Goal: Task Accomplishment & Management: Manage account settings

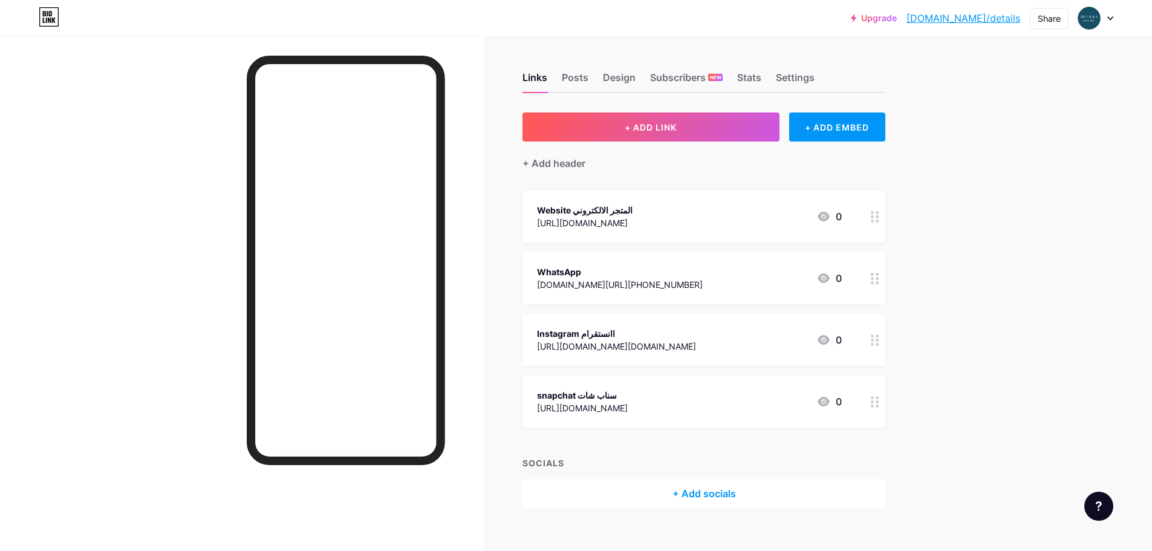
click at [1114, 21] on div "Upgrade [DOMAIN_NAME]/detail... [DOMAIN_NAME]/details Share Switch accounts ديت…" at bounding box center [576, 18] width 1152 height 22
click at [1112, 19] on icon at bounding box center [1110, 18] width 6 height 4
click at [1032, 165] on li "Logout" at bounding box center [1038, 170] width 150 height 33
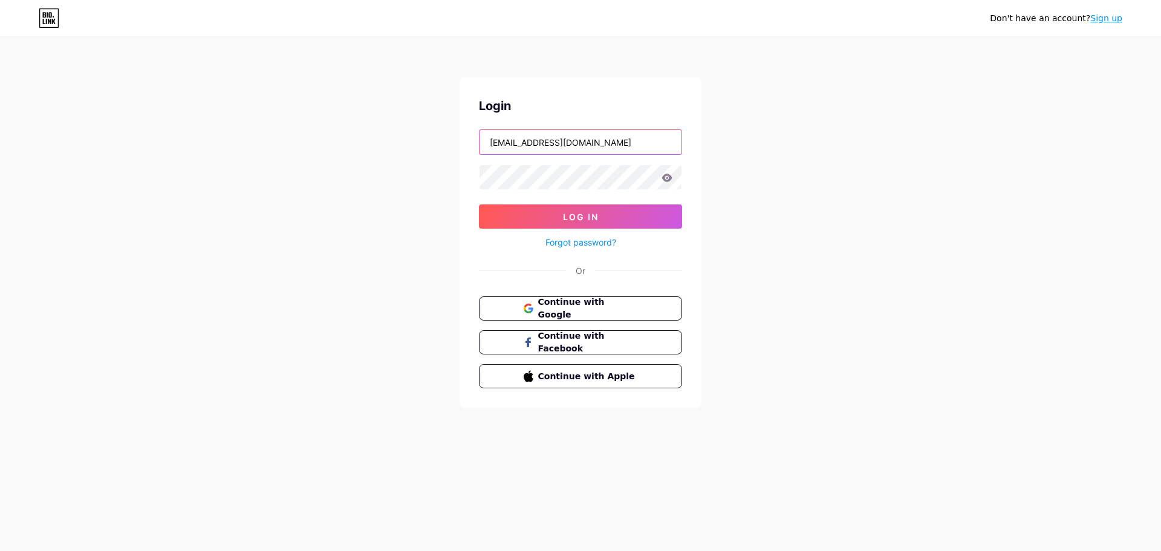
click at [625, 137] on input "[EMAIL_ADDRESS][DOMAIN_NAME]" at bounding box center [581, 142] width 202 height 24
type input "[DOMAIN_NAME][EMAIL_ADDRESS][DOMAIN_NAME]"
click at [601, 208] on button "Log In" at bounding box center [580, 216] width 203 height 24
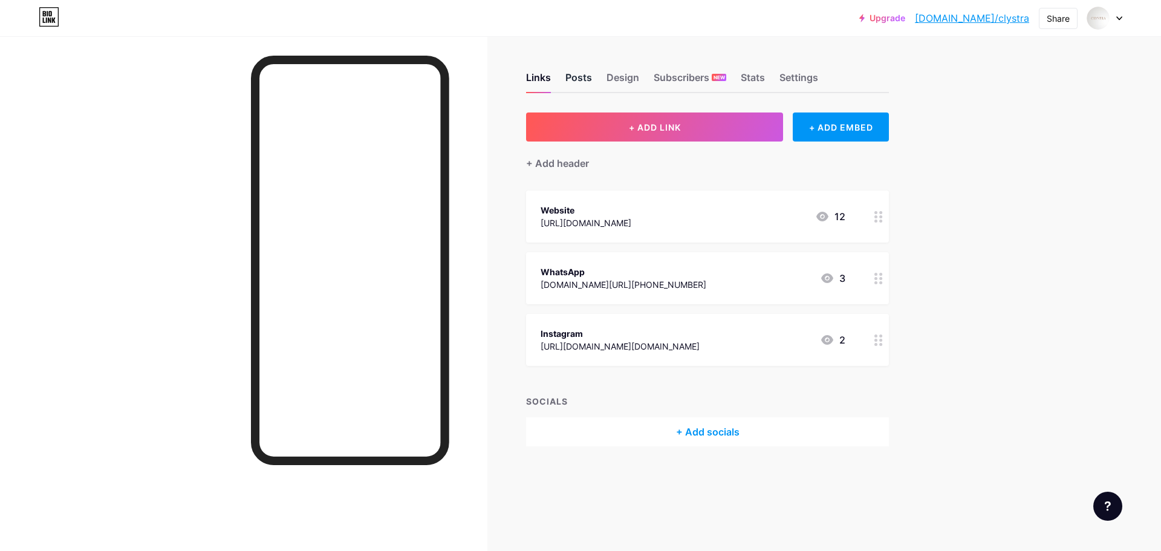
click at [572, 80] on div "Posts" at bounding box center [579, 81] width 27 height 22
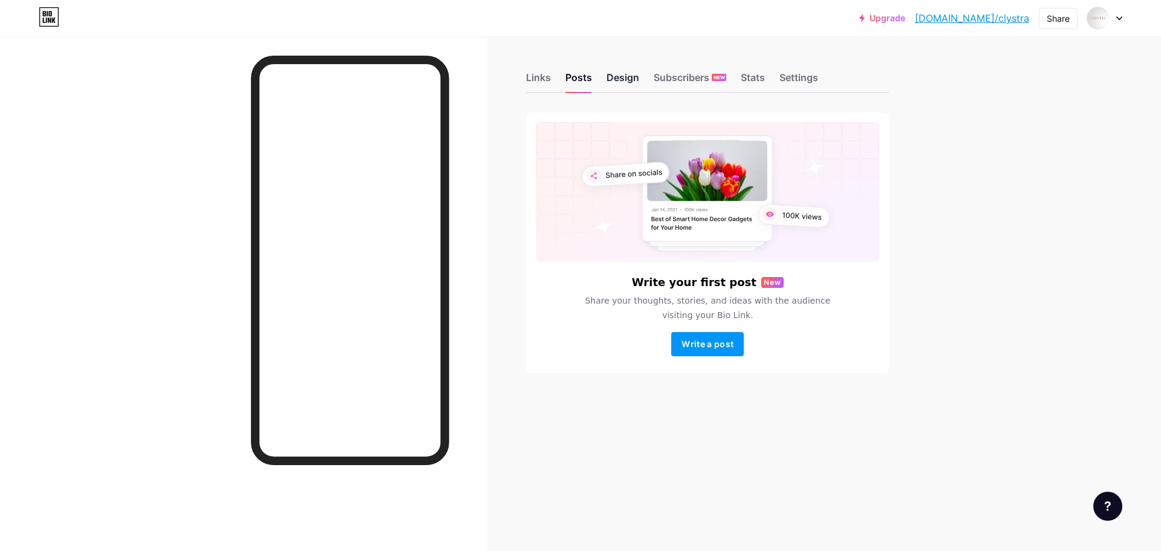
click at [621, 74] on div "Design" at bounding box center [623, 81] width 33 height 22
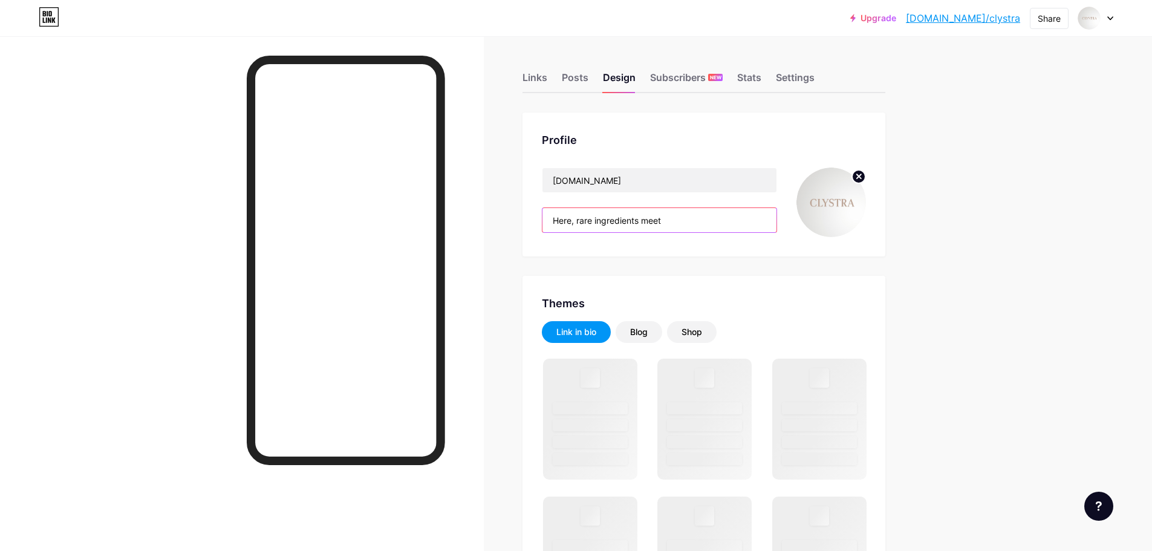
click at [651, 218] on input "Here, rare ingredients meet" at bounding box center [660, 220] width 234 height 24
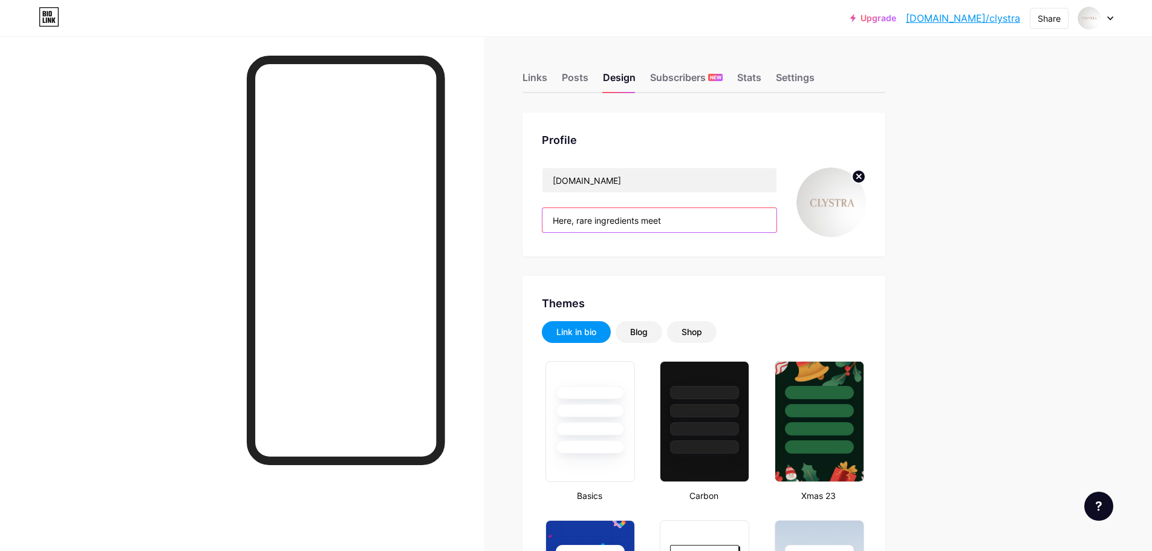
type input "#dacbba"
type input "#000000"
paste input "Fragrance that hits differen"
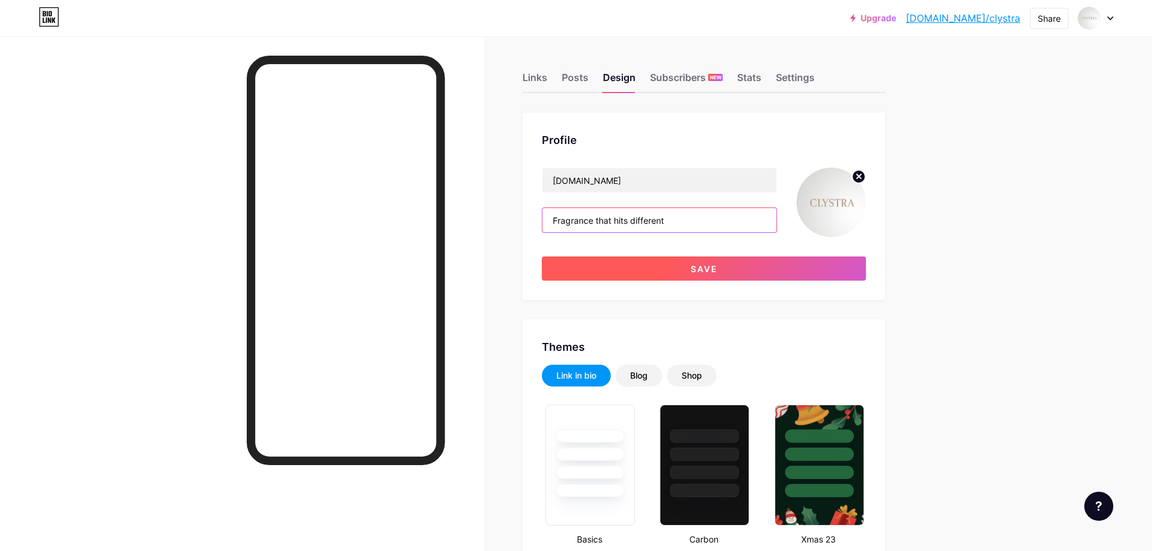
type input "Fragrance that hits different"
click at [709, 258] on button "Save" at bounding box center [704, 268] width 324 height 24
